Goal: Find specific page/section: Find specific page/section

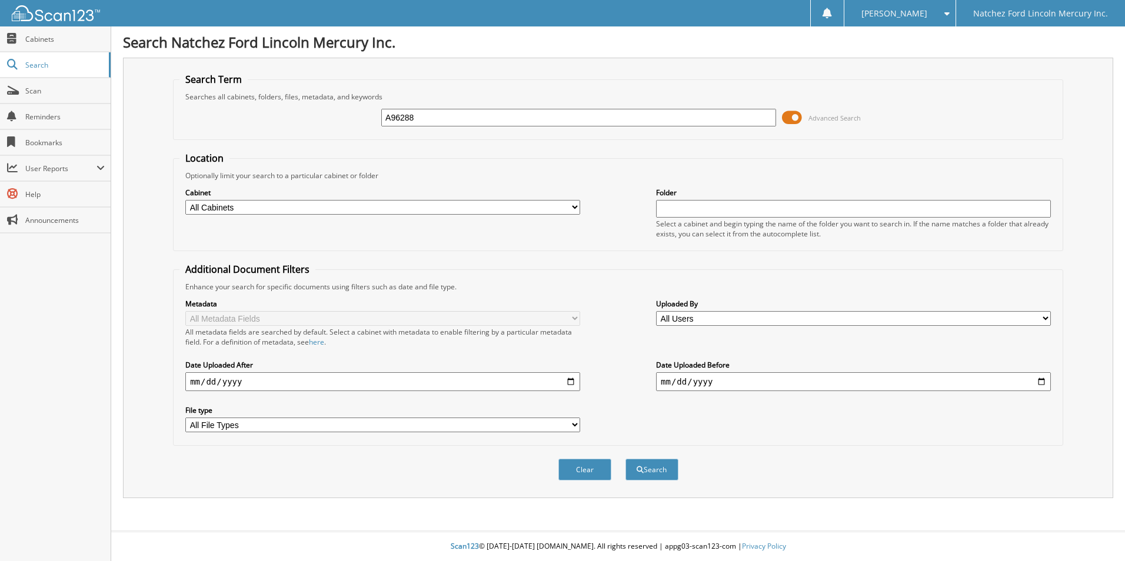
type input "A96288"
click at [626, 459] on button "Search" at bounding box center [652, 470] width 53 height 22
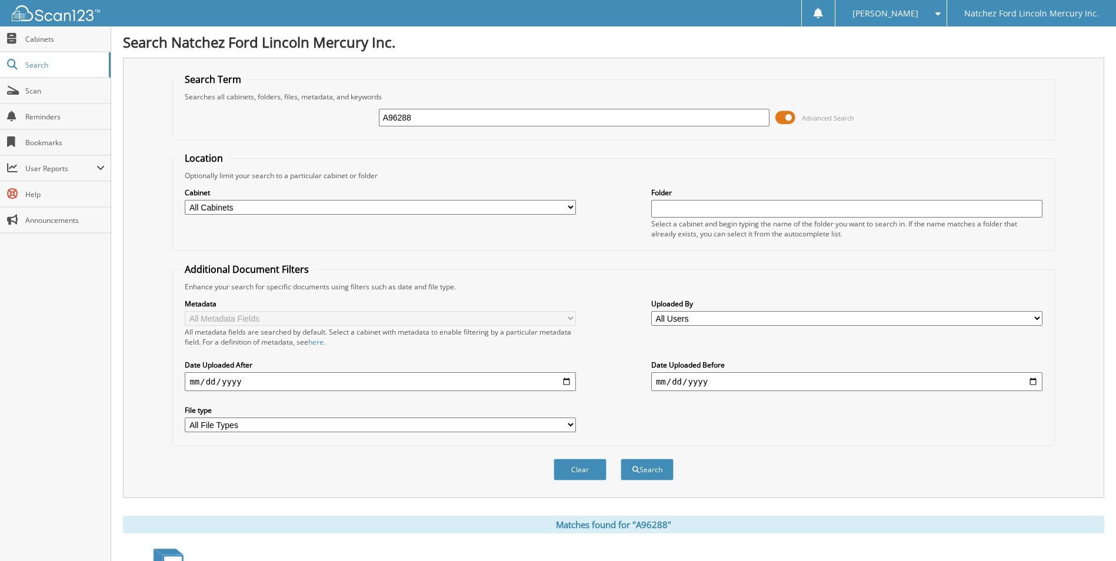
click at [441, 119] on input "A96288" at bounding box center [574, 118] width 391 height 18
type input "A"
type input "751690"
click at [621, 459] on button "Search" at bounding box center [647, 470] width 53 height 22
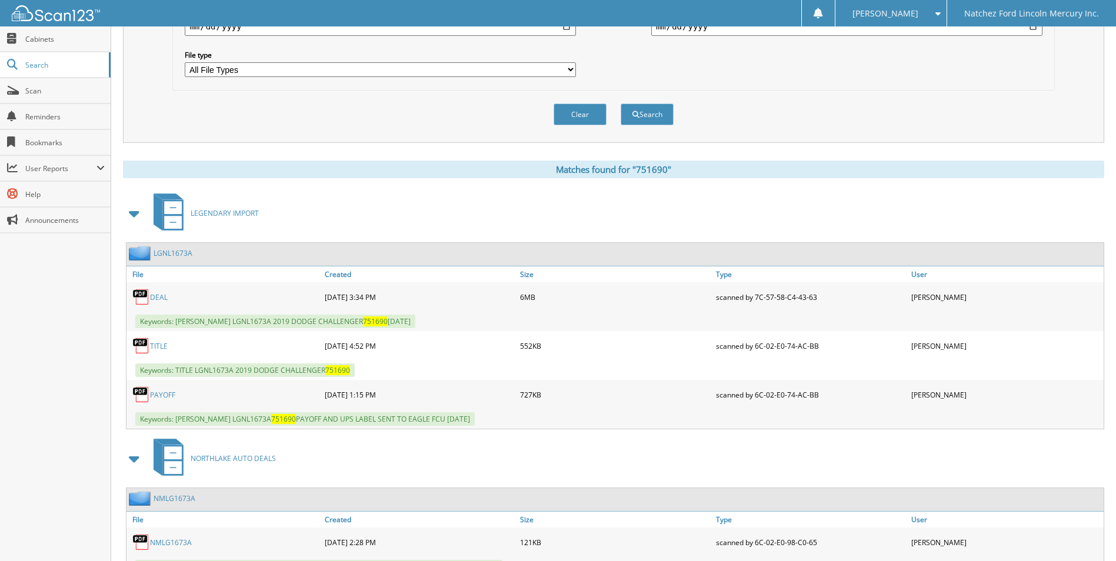
scroll to position [407, 0]
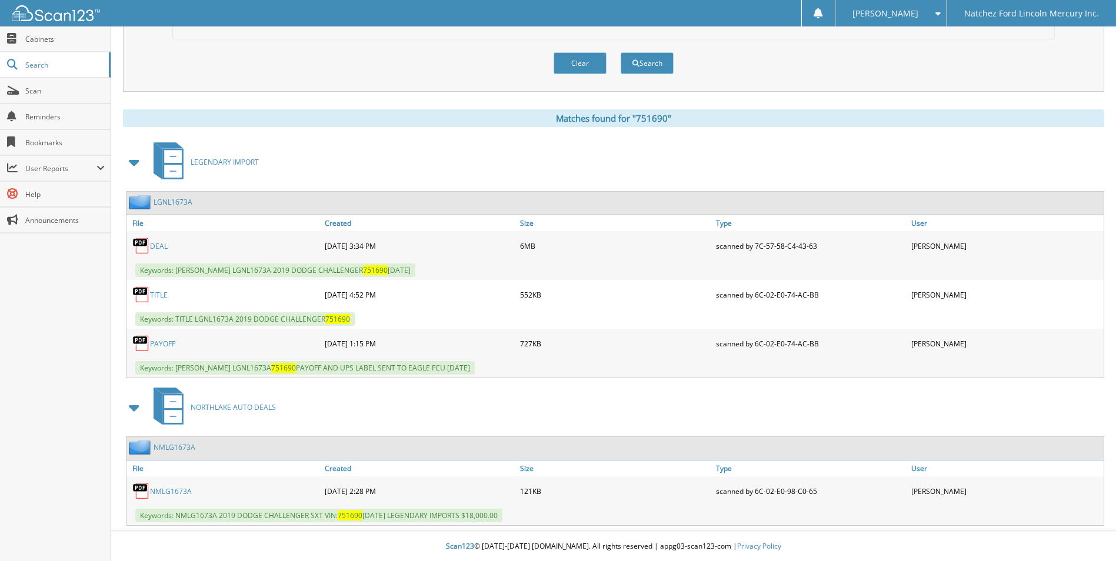
click at [158, 294] on link "TITLE" at bounding box center [159, 295] width 18 height 10
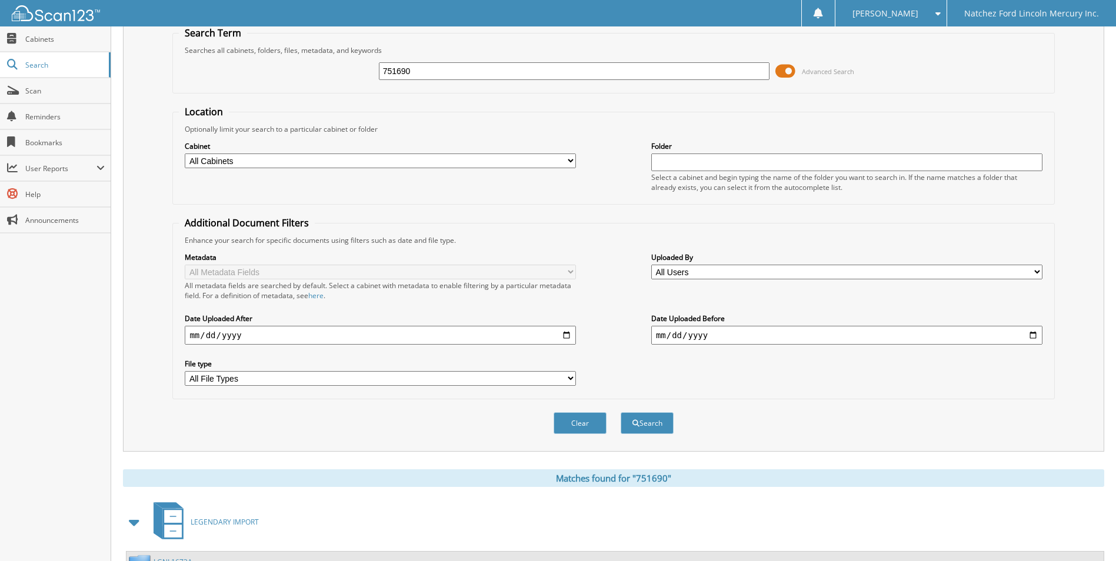
scroll to position [0, 0]
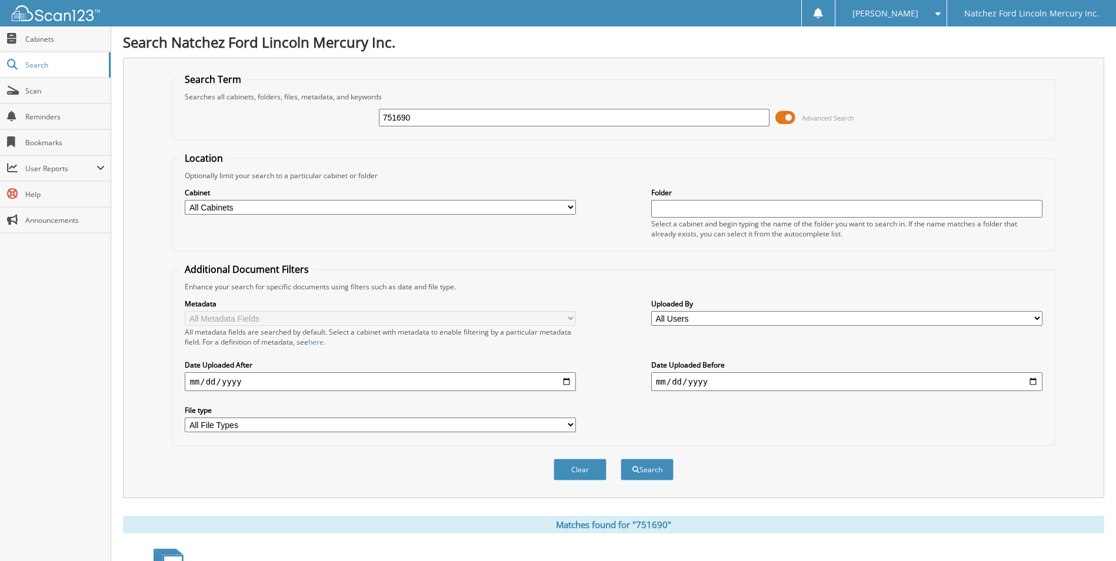
click at [420, 117] on input "751690" at bounding box center [574, 118] width 391 height 18
type input "7"
type input "A51794"
click at [621, 459] on button "Search" at bounding box center [647, 470] width 53 height 22
drag, startPoint x: 420, startPoint y: 118, endPoint x: 371, endPoint y: 119, distance: 48.3
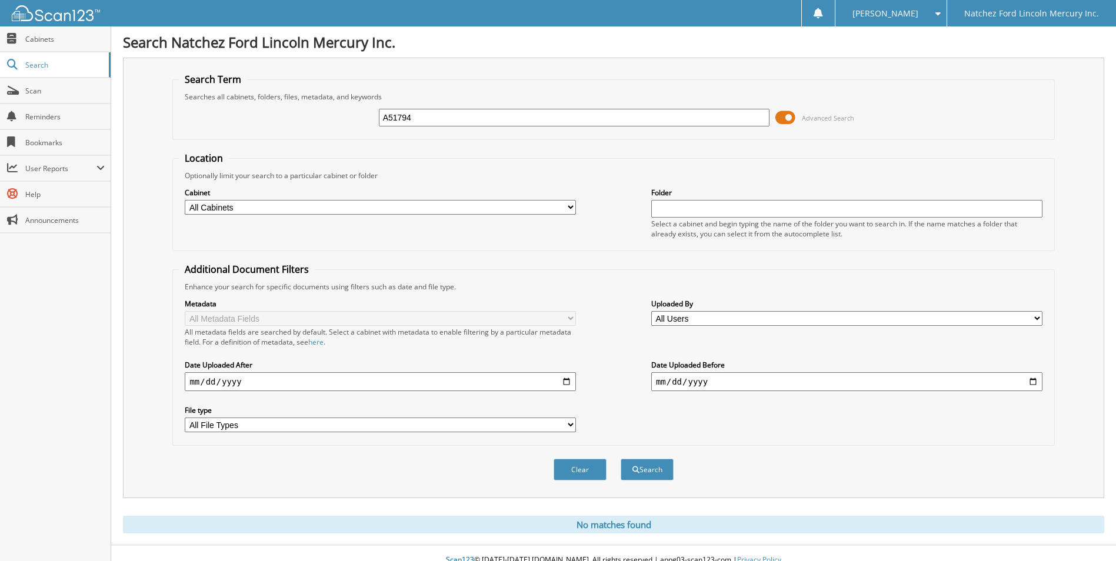
click at [360, 128] on div "A51794 Advanced Search" at bounding box center [613, 118] width 869 height 32
type input "5194643"
click at [621, 459] on button "Search" at bounding box center [647, 470] width 53 height 22
drag, startPoint x: 444, startPoint y: 114, endPoint x: 347, endPoint y: 120, distance: 97.3
click at [348, 120] on div "5194643 Advanced Search" at bounding box center [613, 118] width 869 height 32
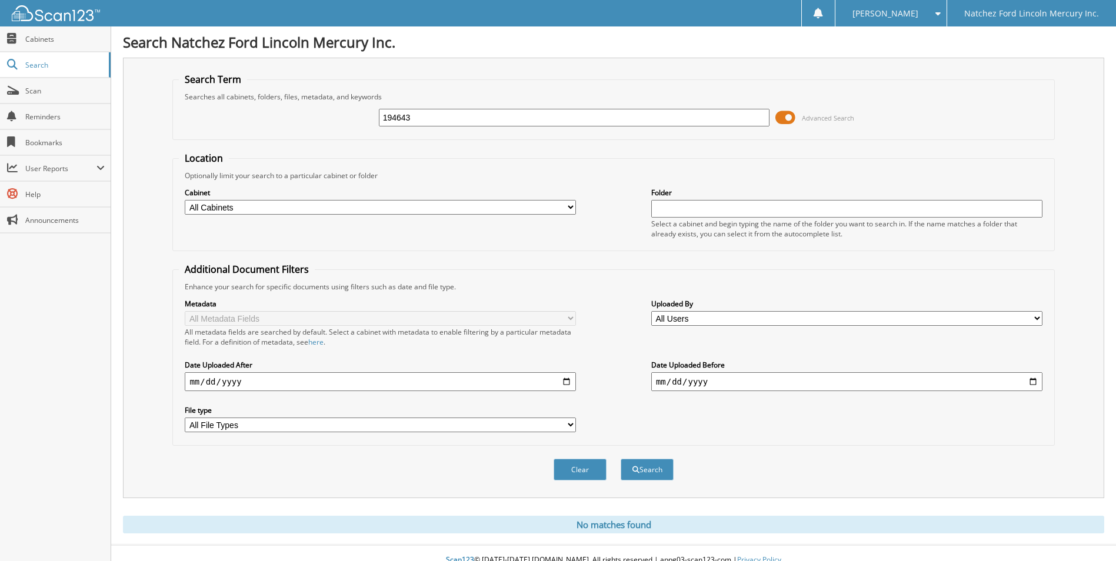
type input "194643"
click at [621, 459] on button "Search" at bounding box center [647, 470] width 53 height 22
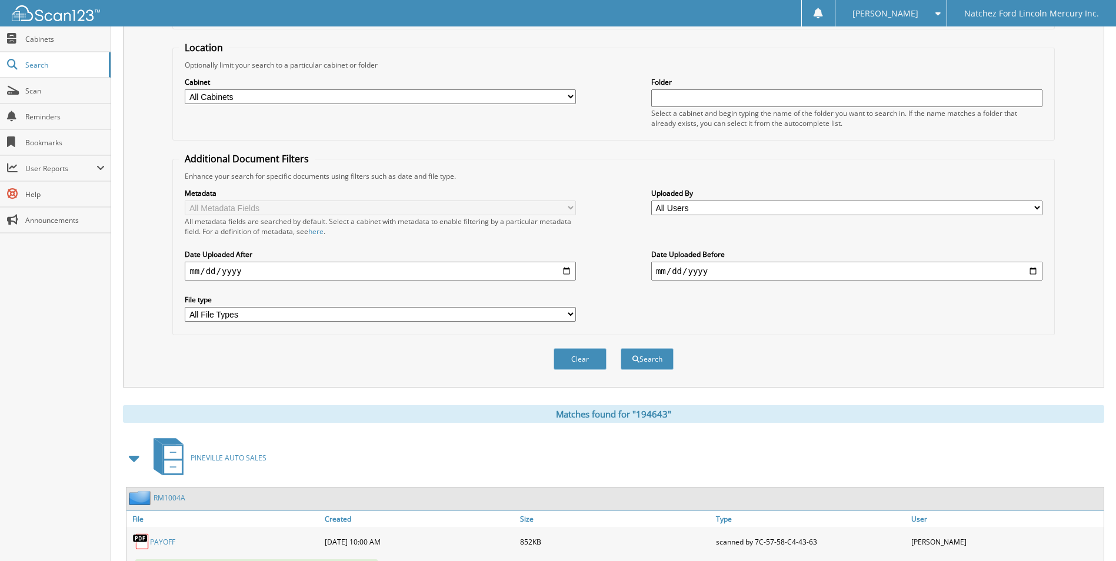
scroll to position [294, 0]
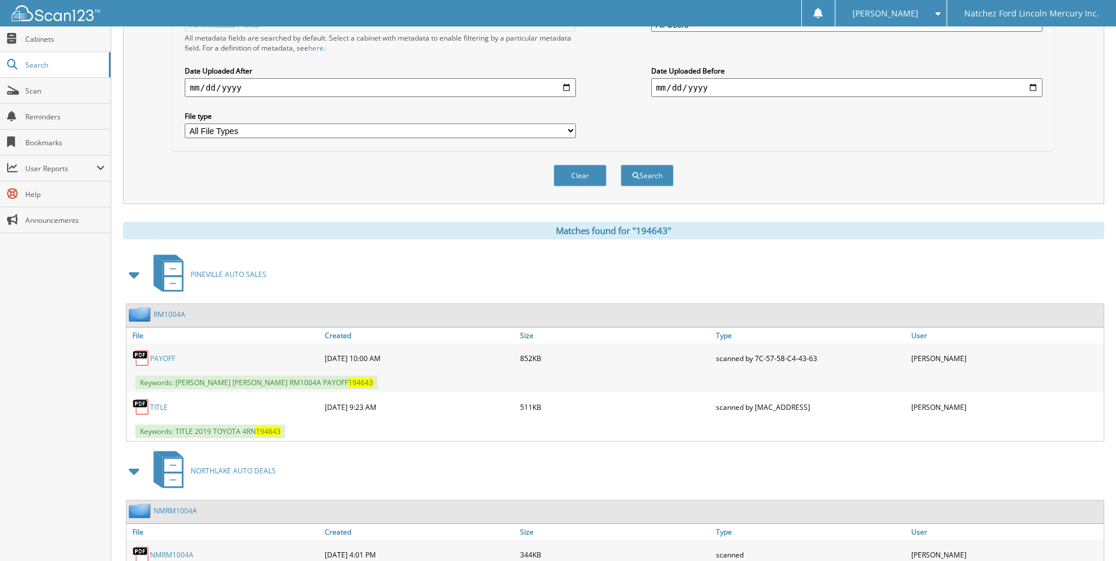
click at [155, 407] on link "TITLE" at bounding box center [159, 408] width 18 height 10
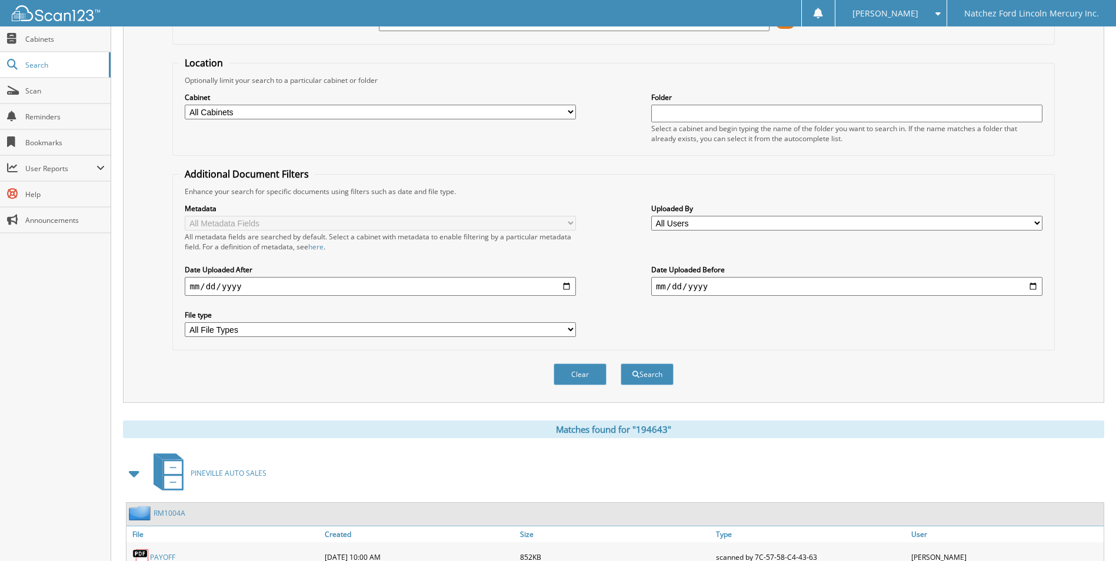
scroll to position [0, 0]
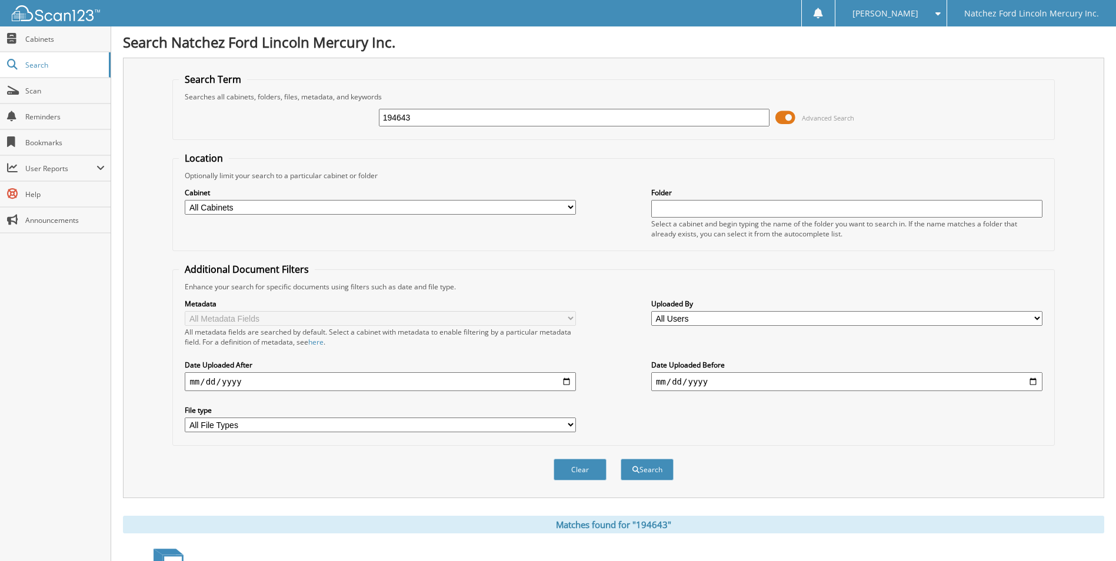
drag, startPoint x: 431, startPoint y: 116, endPoint x: 367, endPoint y: 119, distance: 64.8
click at [367, 119] on div "194643 Advanced Search" at bounding box center [613, 118] width 869 height 32
click at [40, 41] on span "Cabinets" at bounding box center [64, 39] width 79 height 10
